Goal: Check status: Check status

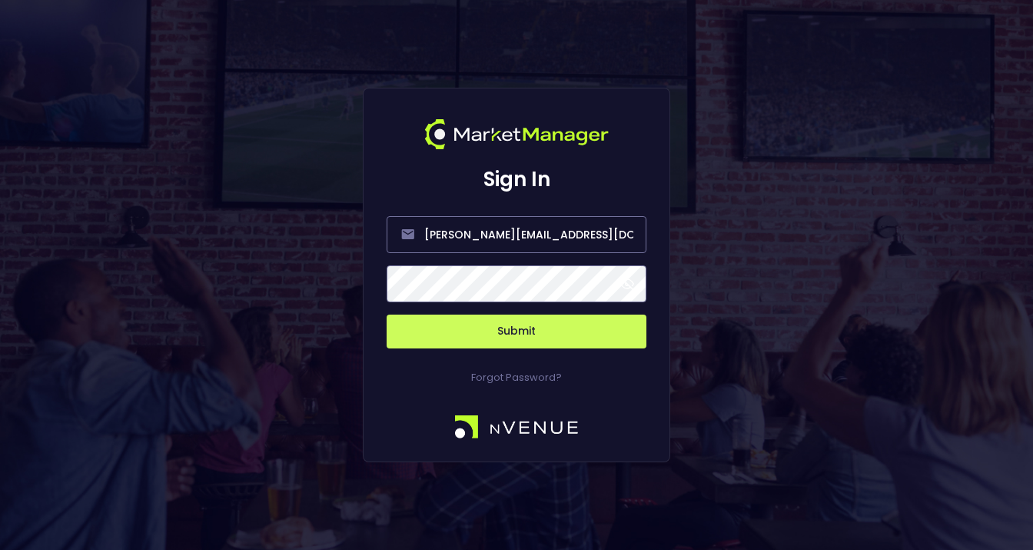
click at [630, 288] on span at bounding box center [628, 284] width 14 height 14
click at [550, 333] on button "Submit" at bounding box center [517, 331] width 260 height 34
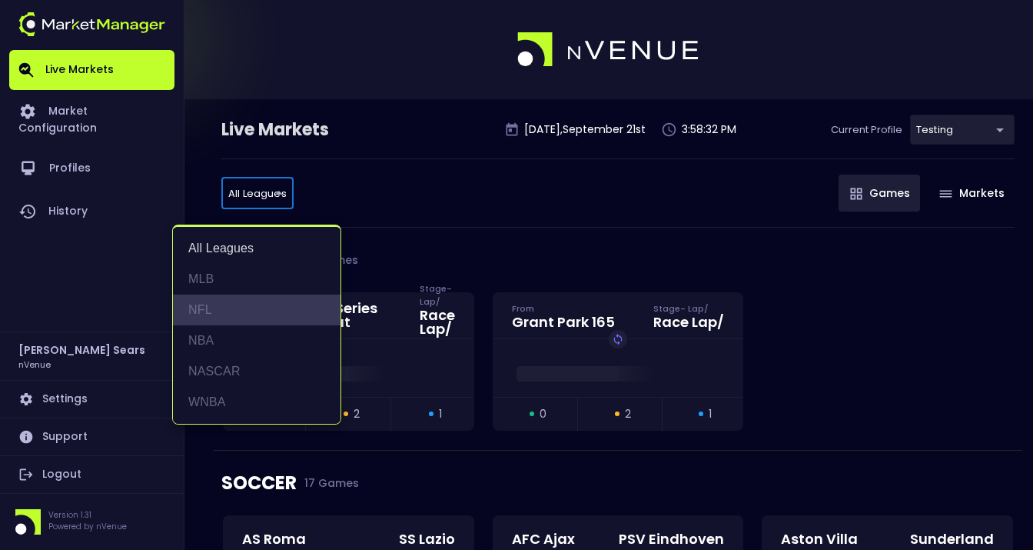
click at [198, 309] on li "NFL" at bounding box center [257, 309] width 168 height 31
type input "NFL"
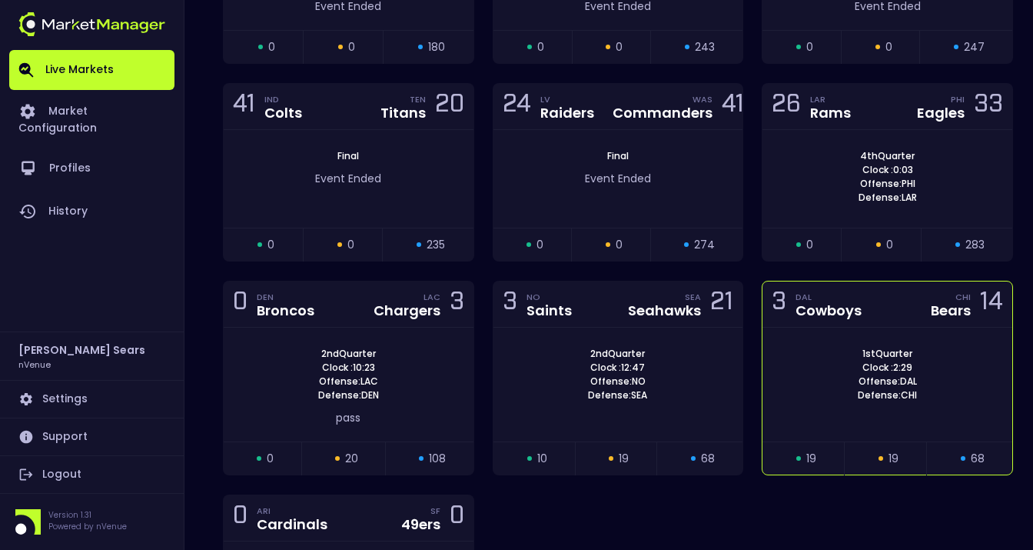
click at [849, 318] on div "Cowboys" at bounding box center [829, 311] width 66 height 14
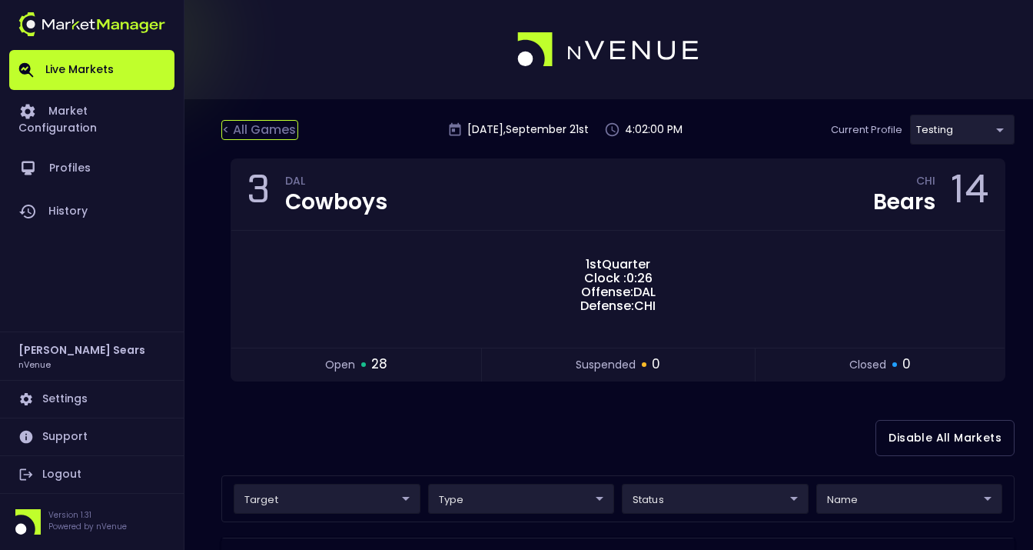
click at [253, 129] on div "< All Games" at bounding box center [259, 130] width 77 height 20
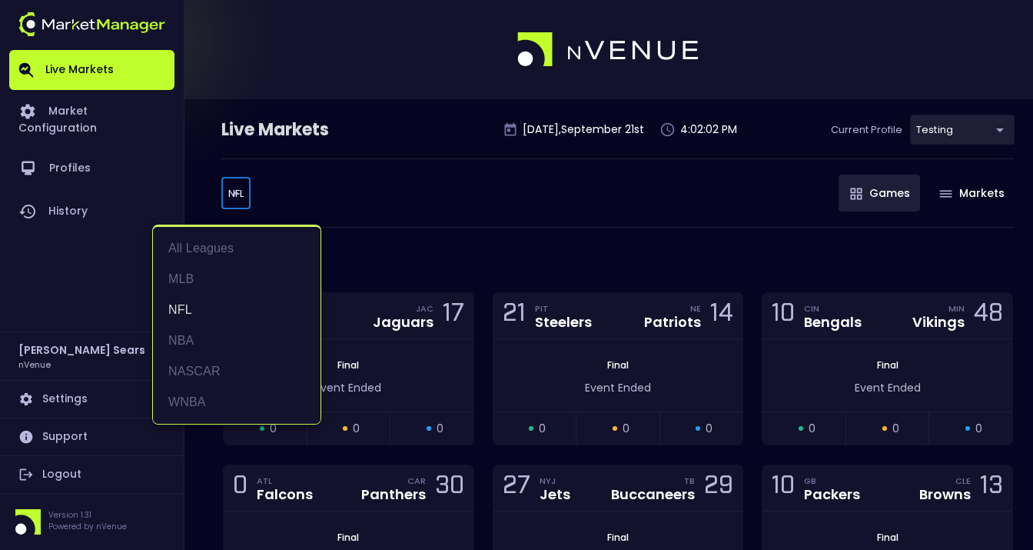
click at [194, 278] on li "MLB" at bounding box center [237, 279] width 168 height 31
type input "MLB"
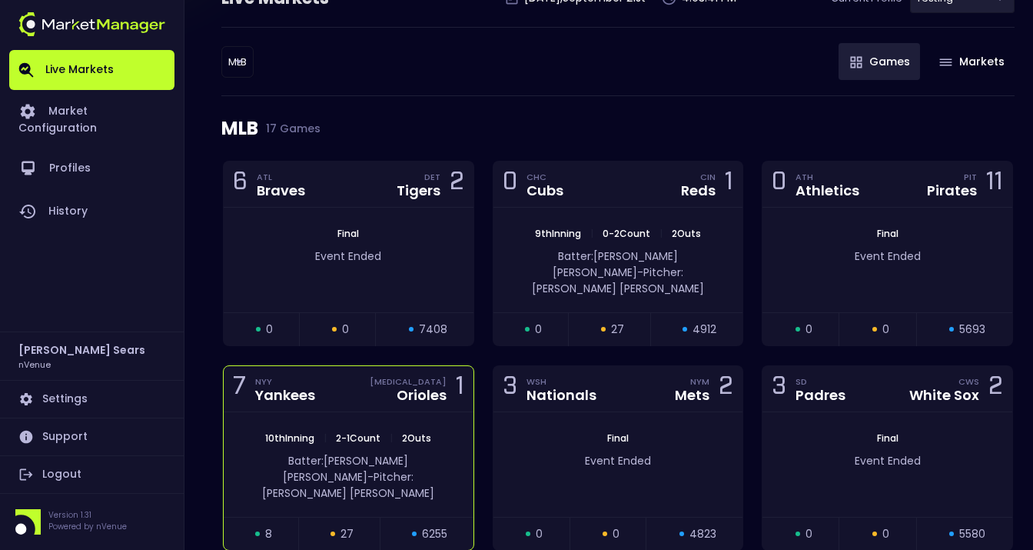
click at [420, 431] on span "2 Outs" at bounding box center [417, 437] width 38 height 13
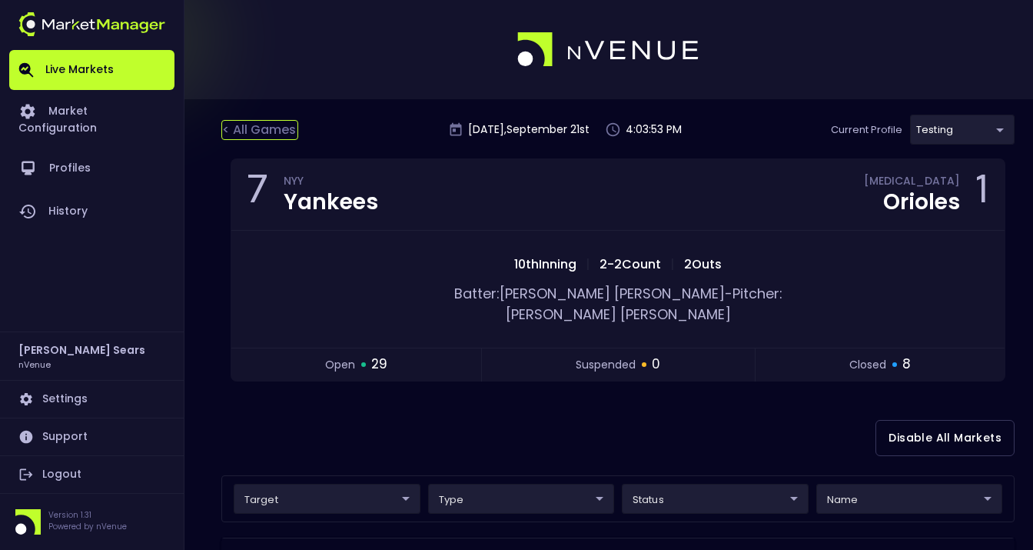
click at [288, 132] on div "< All Games" at bounding box center [259, 130] width 77 height 20
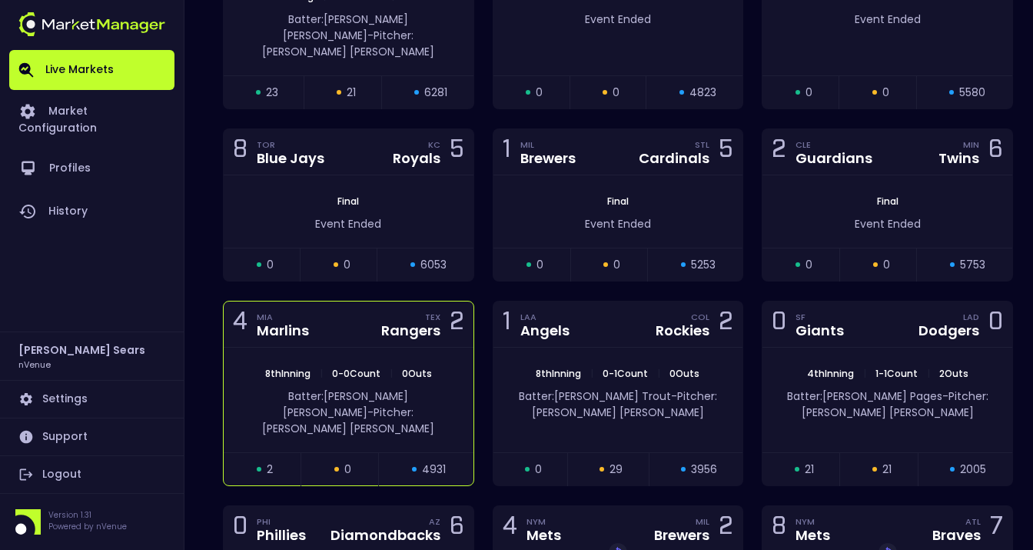
click at [388, 381] on div "Batter: [PERSON_NAME]: [PERSON_NAME]" at bounding box center [349, 409] width 250 height 56
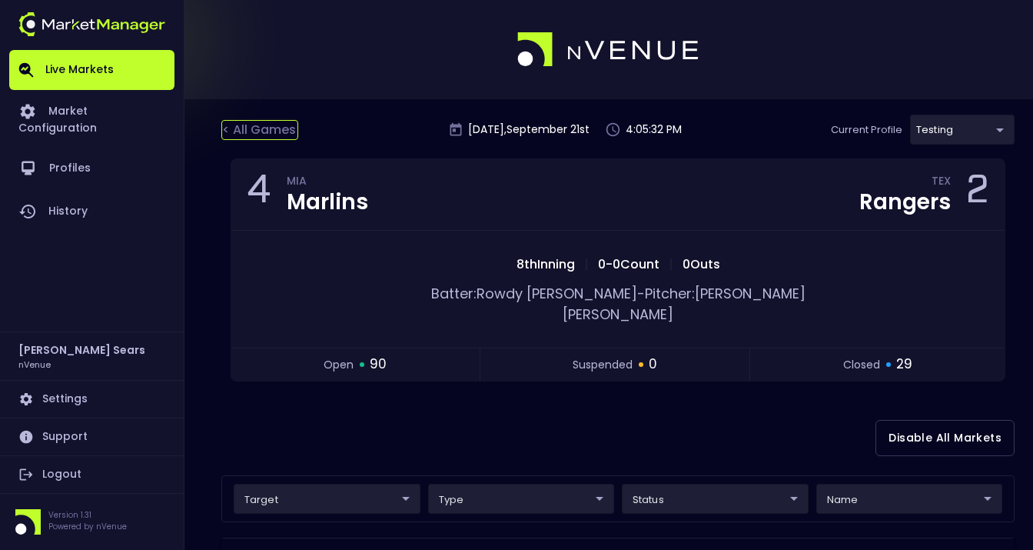
click at [263, 129] on div "< All Games" at bounding box center [259, 130] width 77 height 20
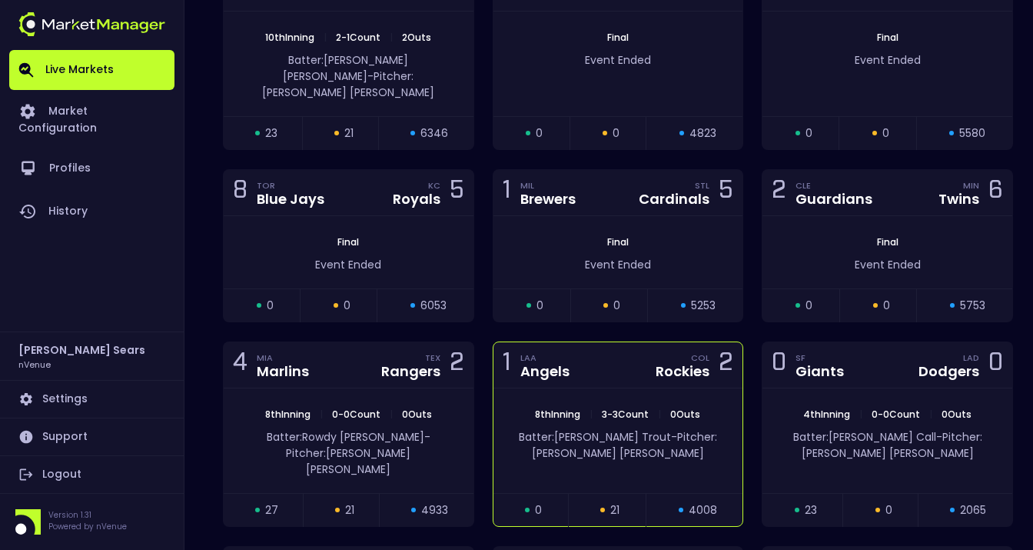
click at [655, 367] on div "1 LAA Angels COL Rockies 2" at bounding box center [619, 365] width 250 height 46
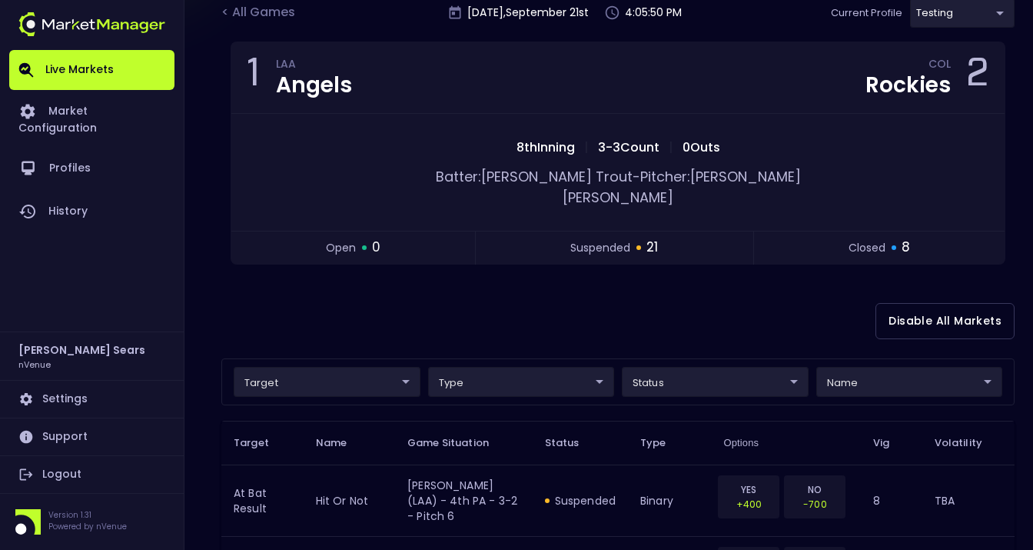
scroll to position [118, 0]
